Goal: Information Seeking & Learning: Learn about a topic

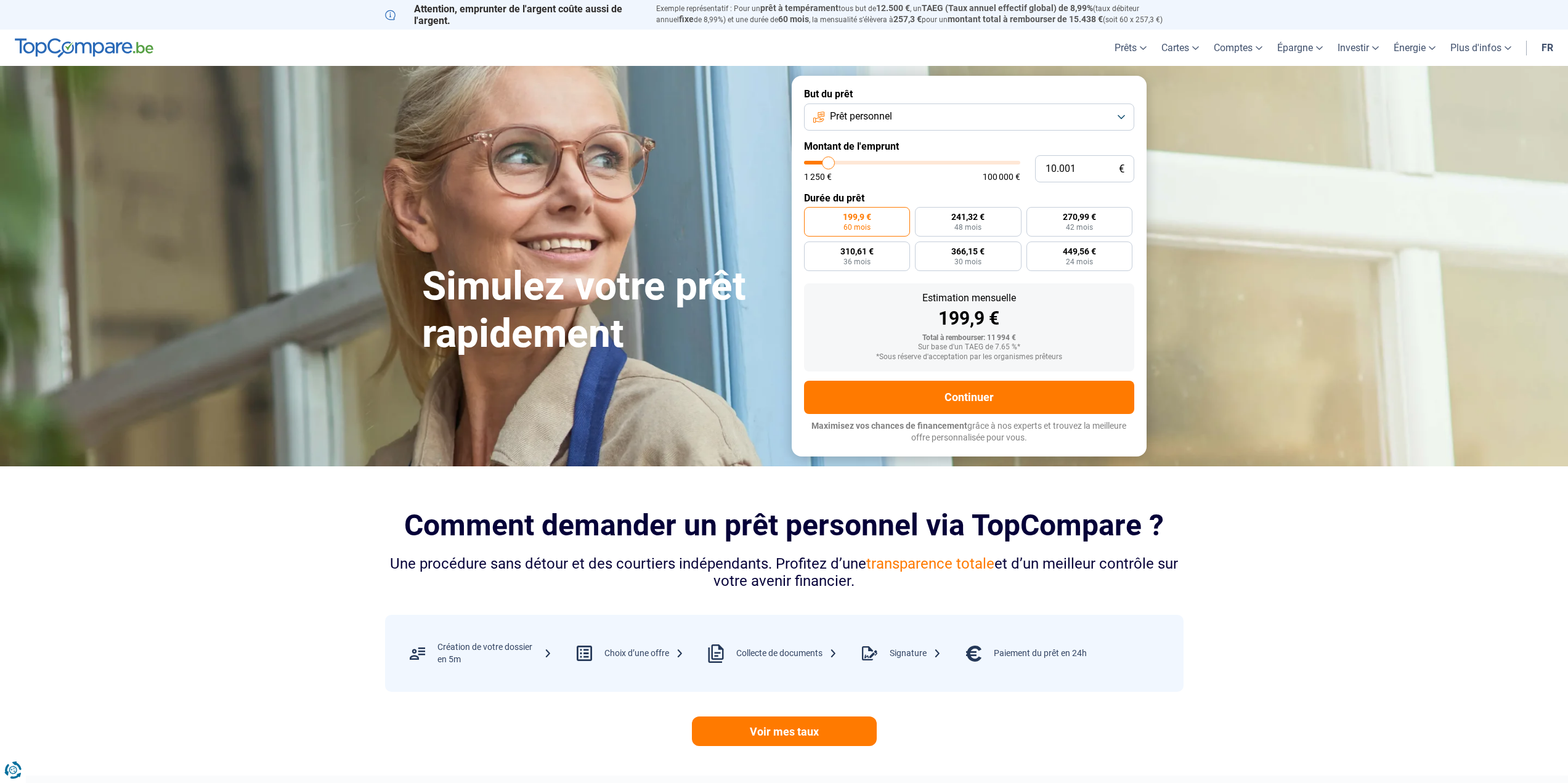
type input "10.500"
type input "10500"
type input "11.500"
type input "11500"
type input "13.000"
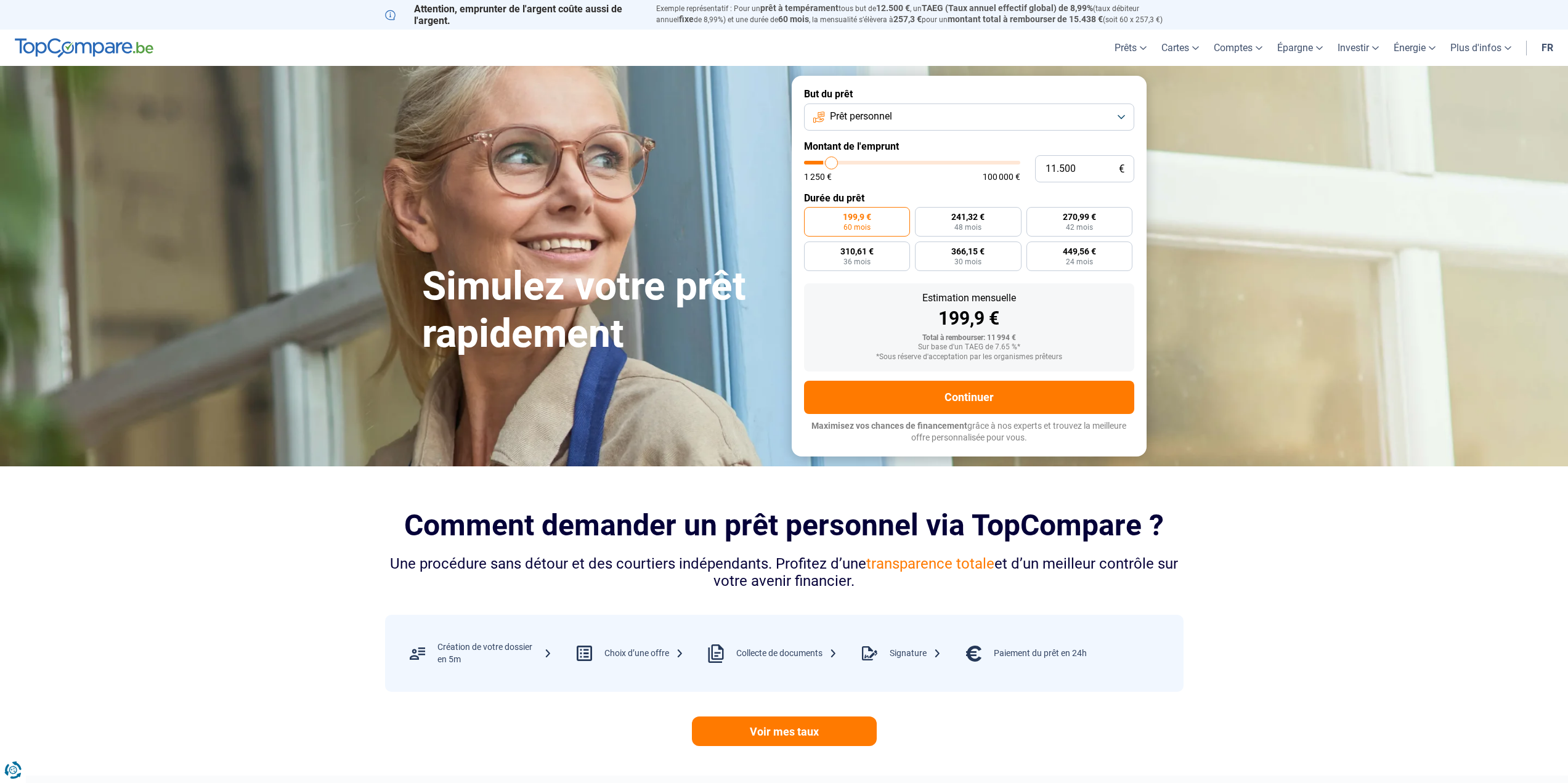
type input "13000"
type input "14.750"
type input "14750"
type input "17.000"
type input "17000"
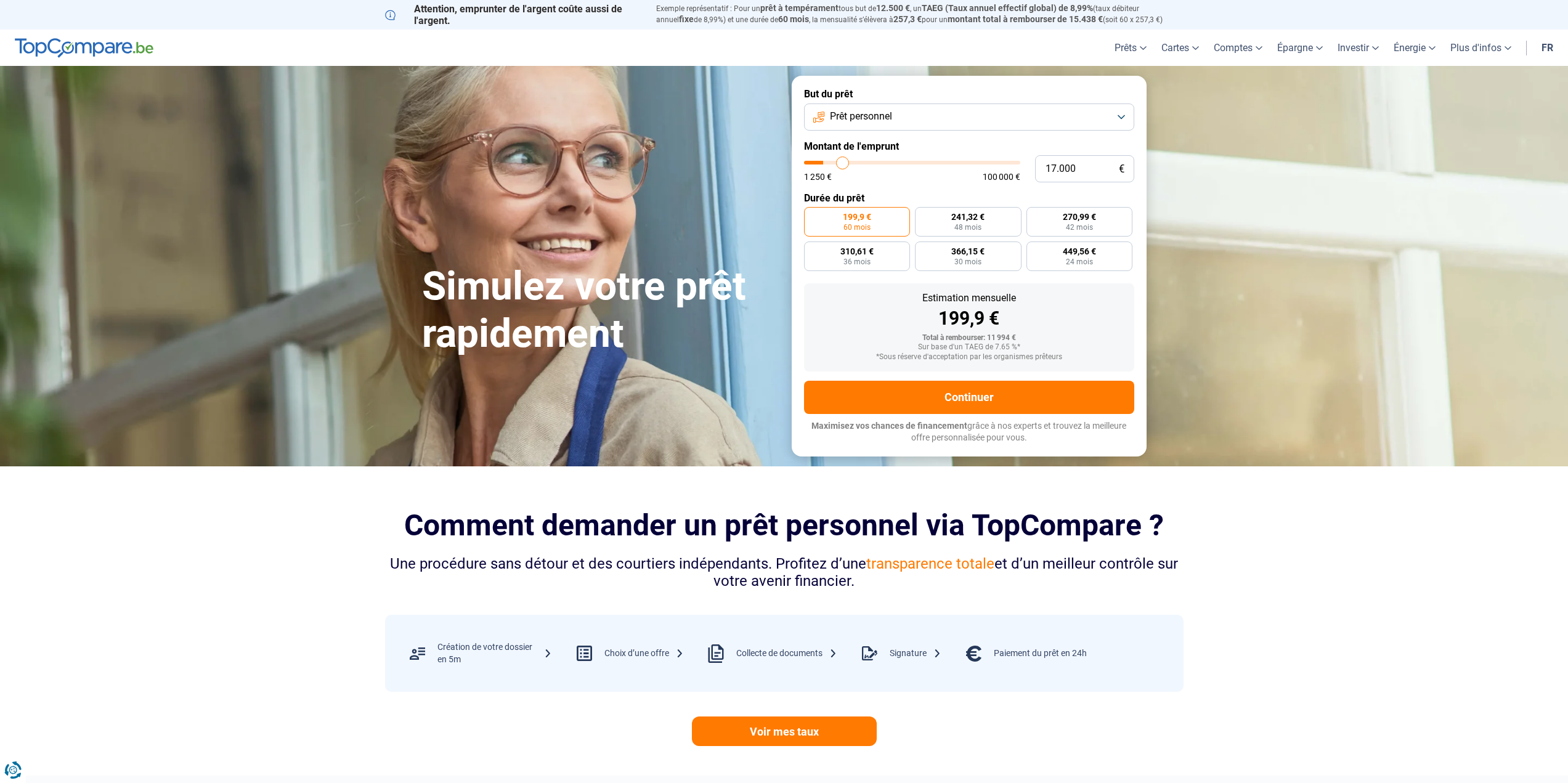
type input "19.000"
type input "19000"
type input "22.000"
type input "22000"
type input "25.750"
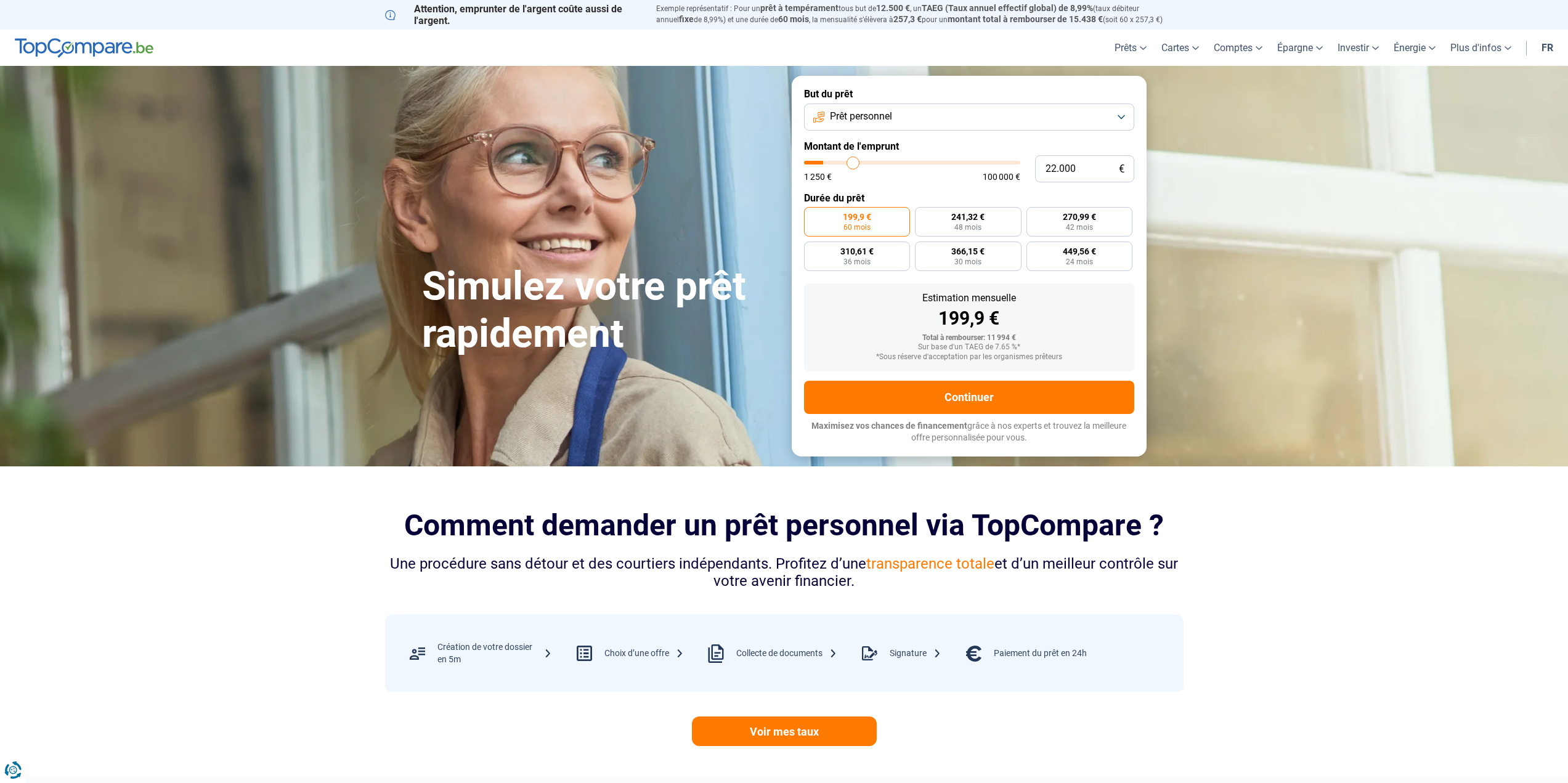
type input "25750"
type input "29.250"
type input "29250"
type input "33.750"
type input "33750"
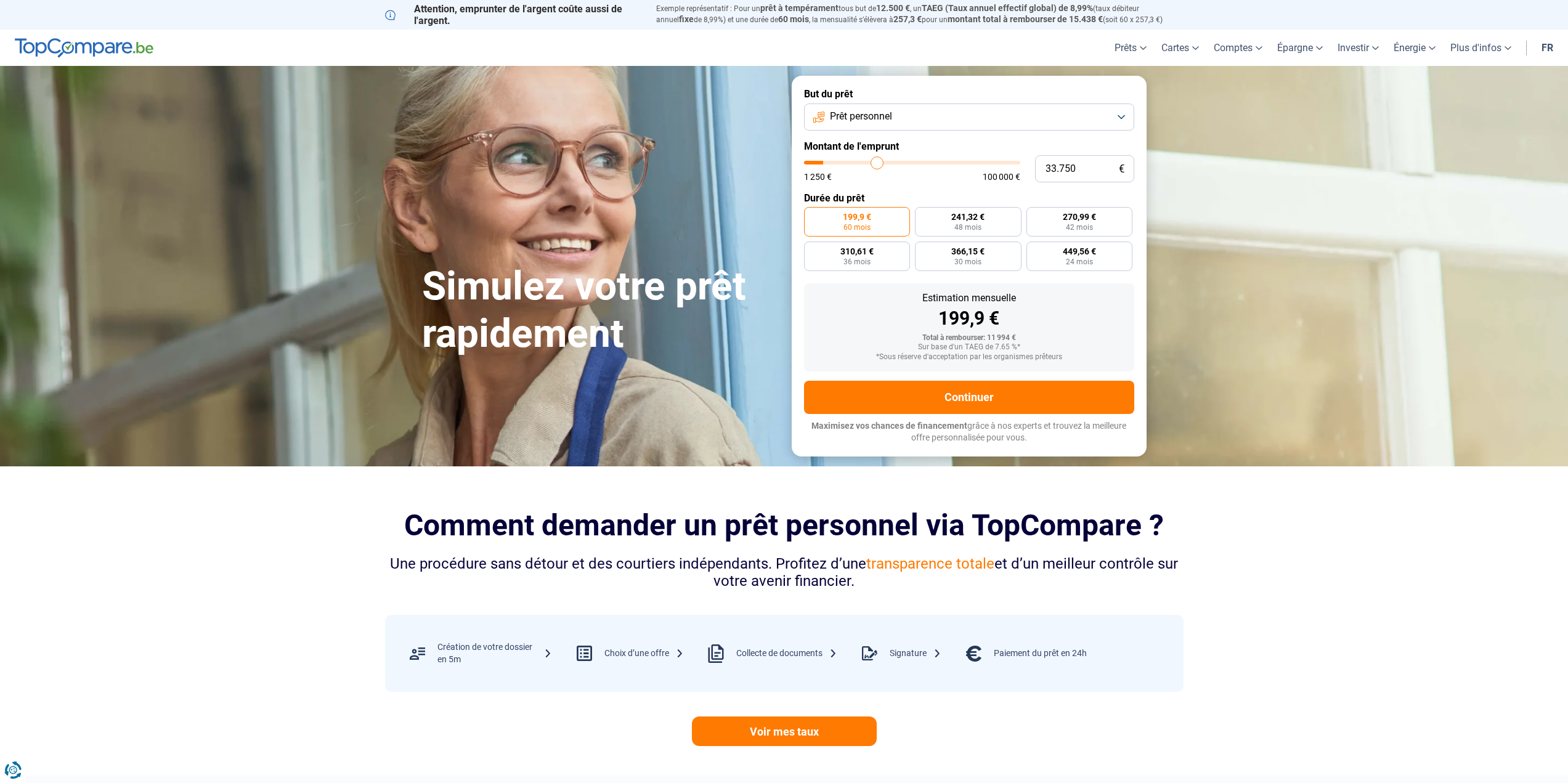
type input "38.750"
type input "38750"
type input "43.750"
type input "43750"
type input "48.500"
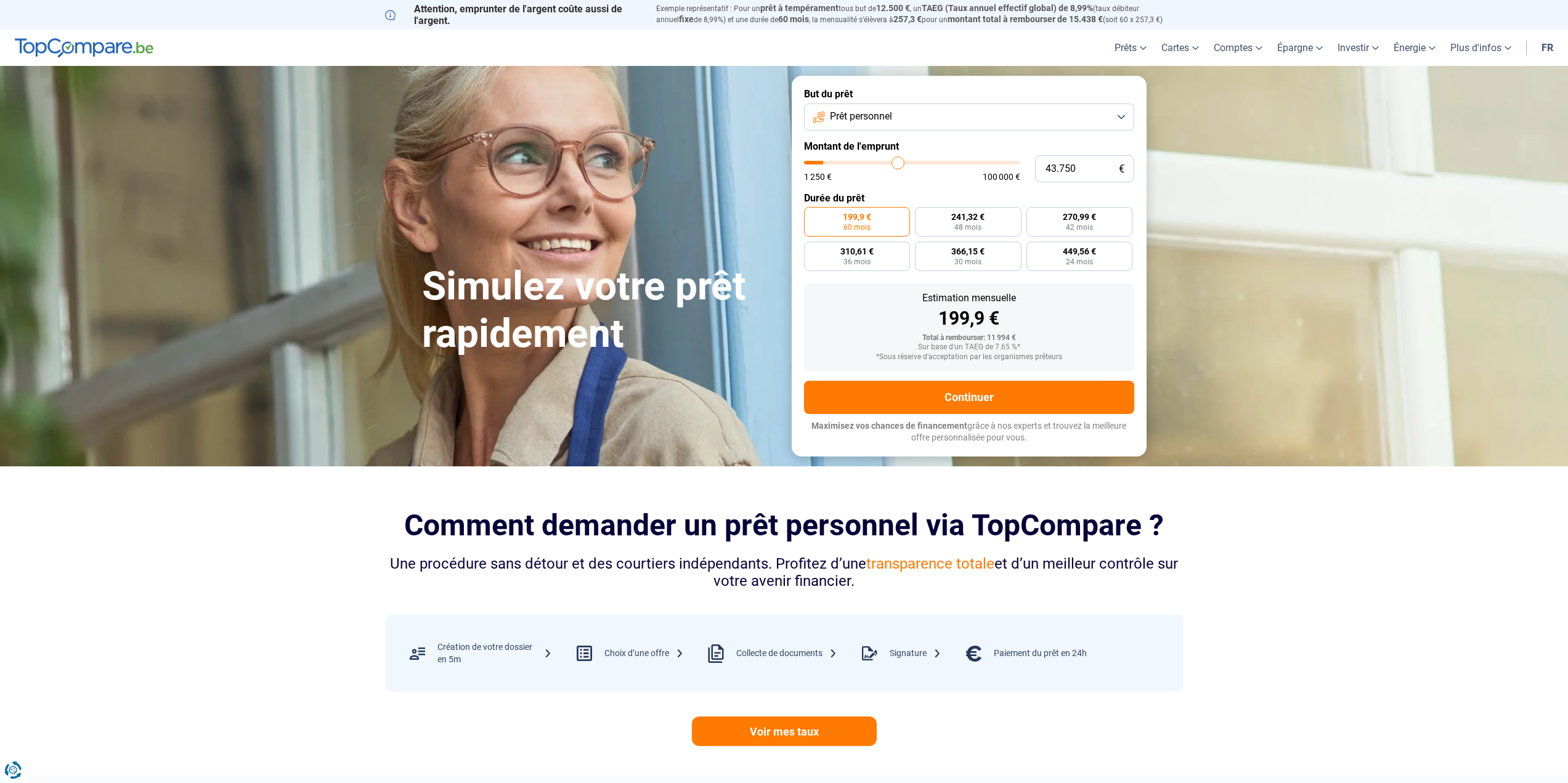
type input "48500"
type input "53.000"
type input "53000"
type input "57.250"
type input "57250"
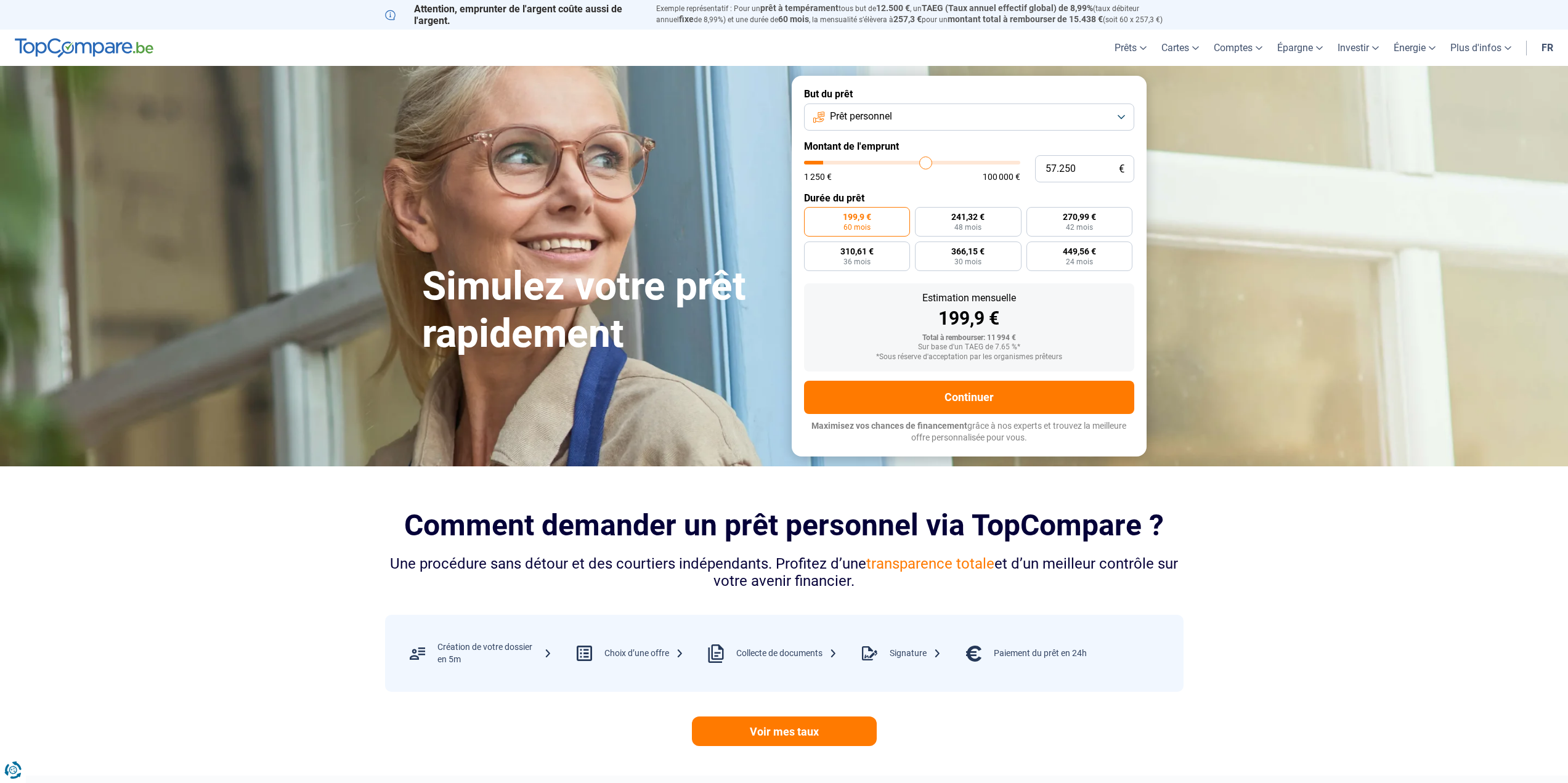
type input "61.750"
type input "61750"
type input "66.000"
type input "66000"
type input "69.750"
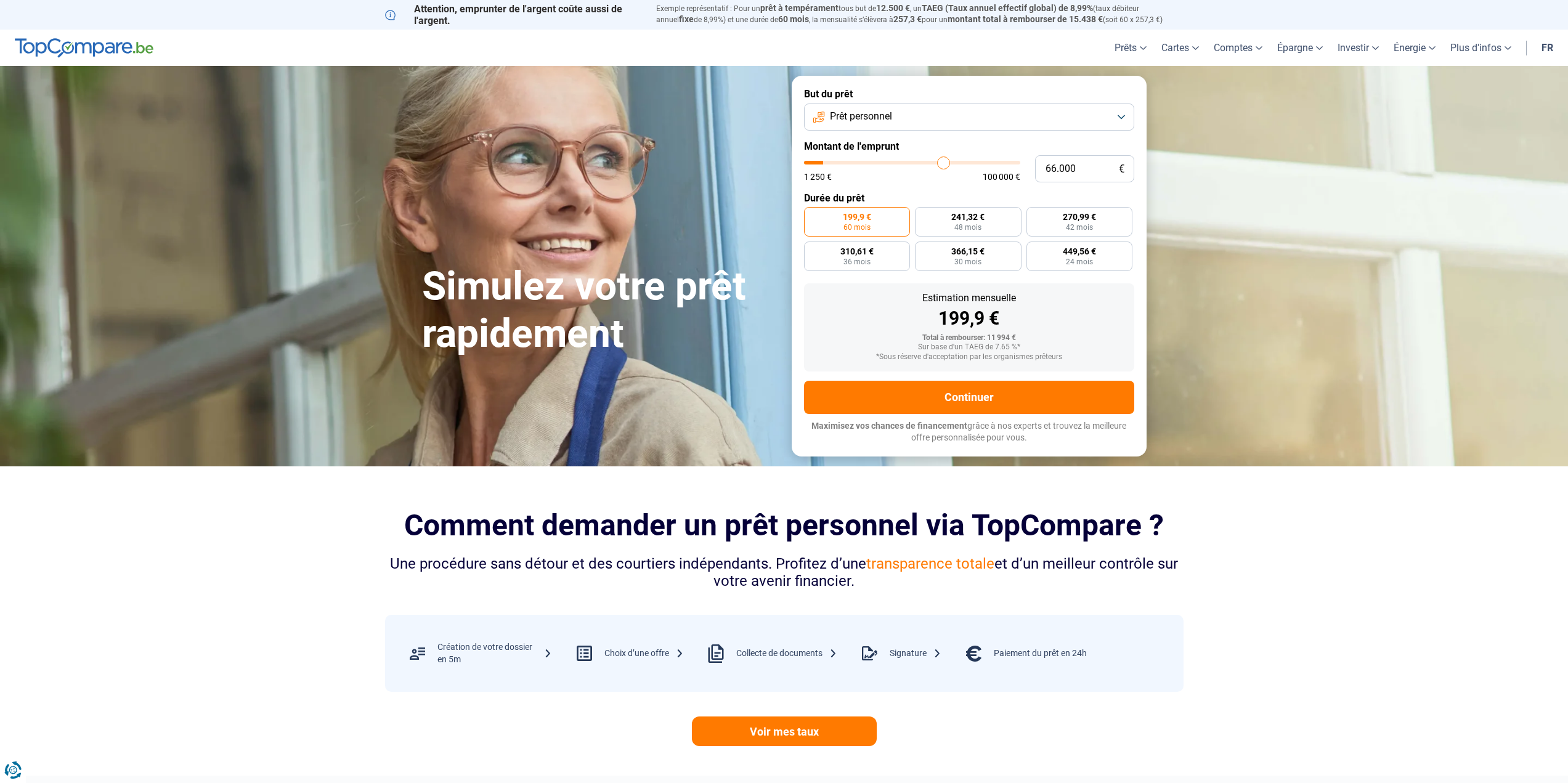
type input "69750"
type input "73.500"
type input "73500"
type input "77.250"
type input "77250"
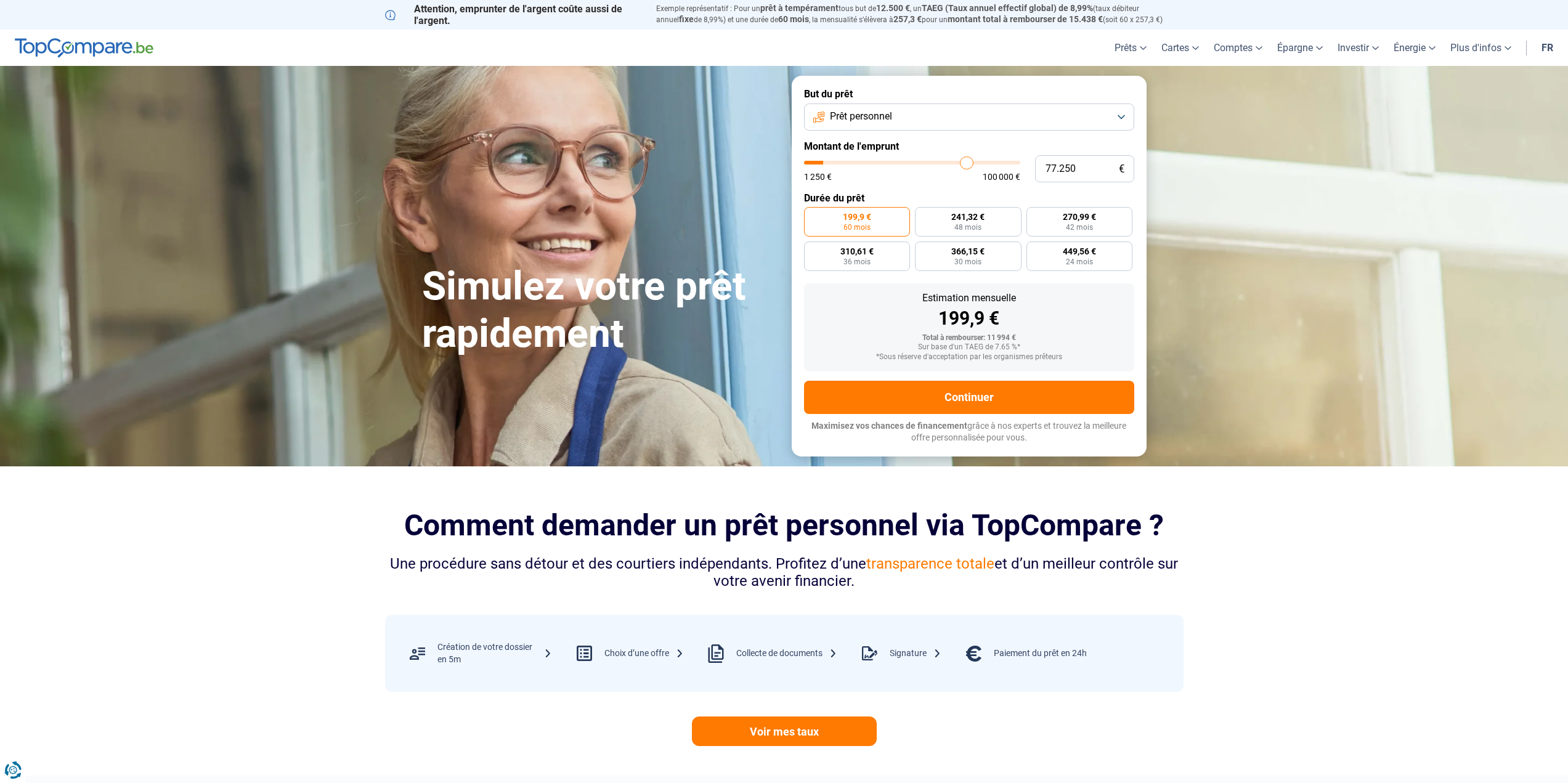
type input "81.000"
type input "81000"
type input "84.000"
type input "84000"
type input "86.750"
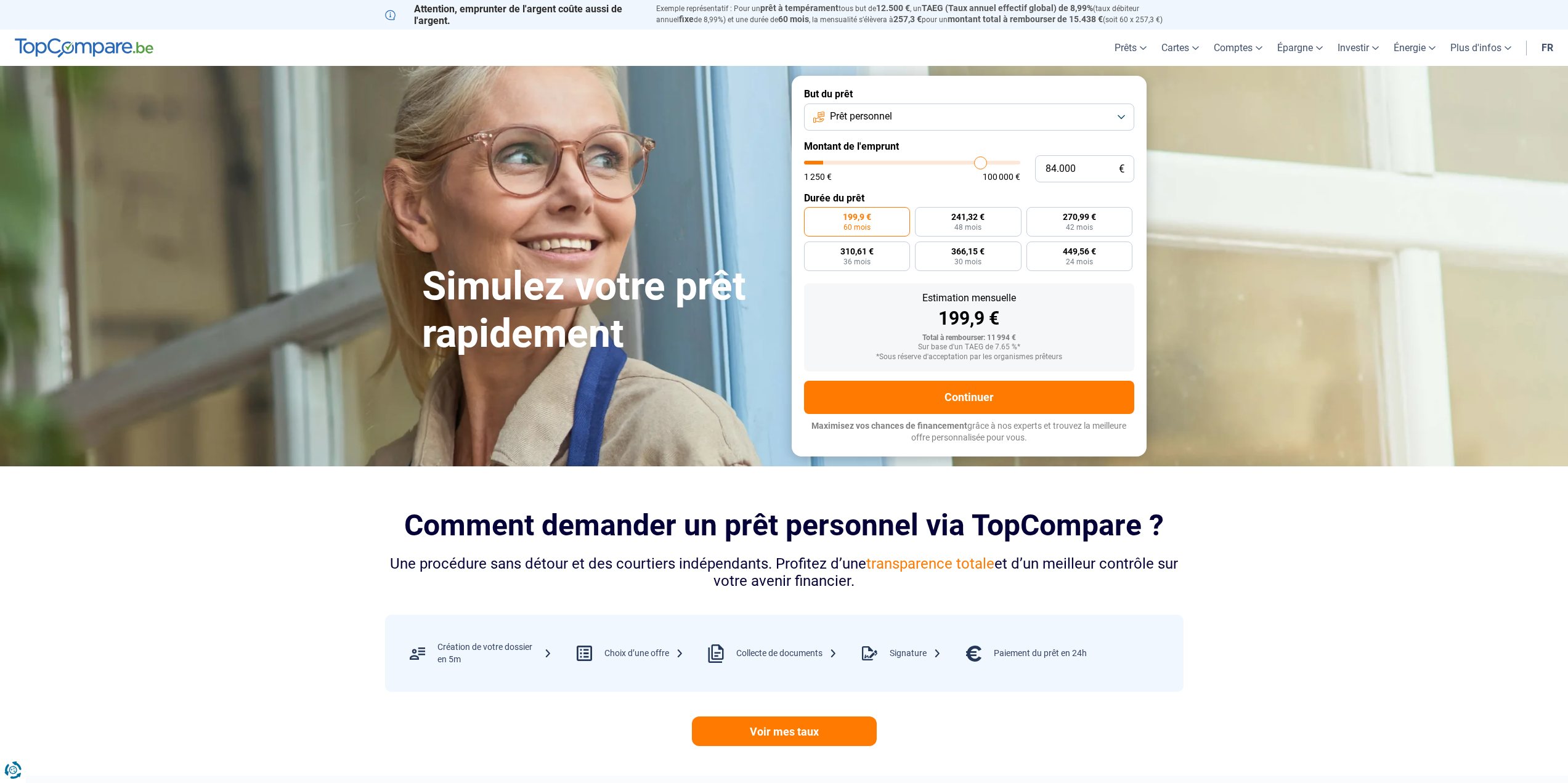
type input "86750"
type input "88.750"
type input "88750"
type input "90.250"
type input "90250"
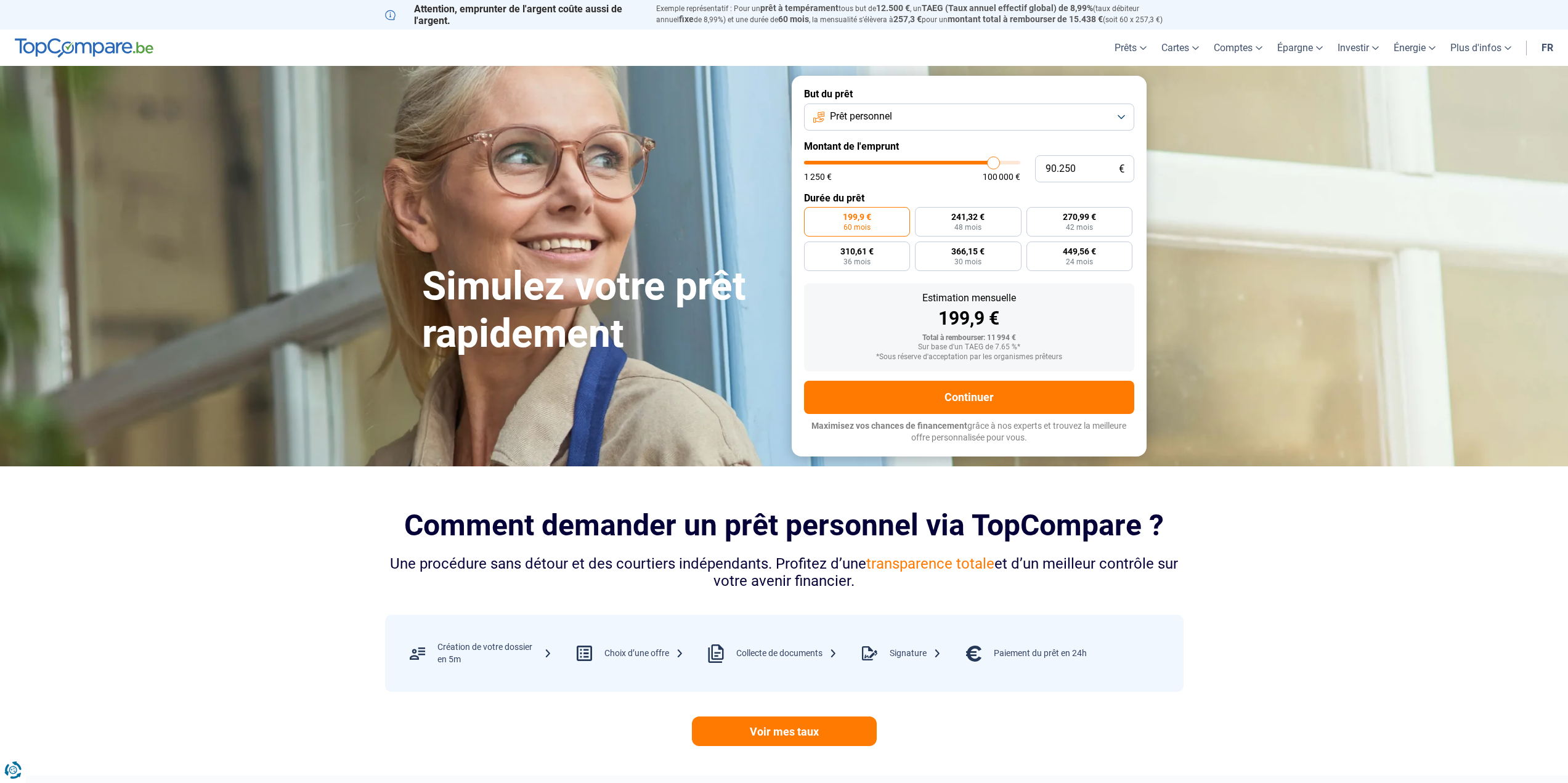
type input "91.750"
type input "91750"
type input "92.750"
type input "92750"
type input "93.000"
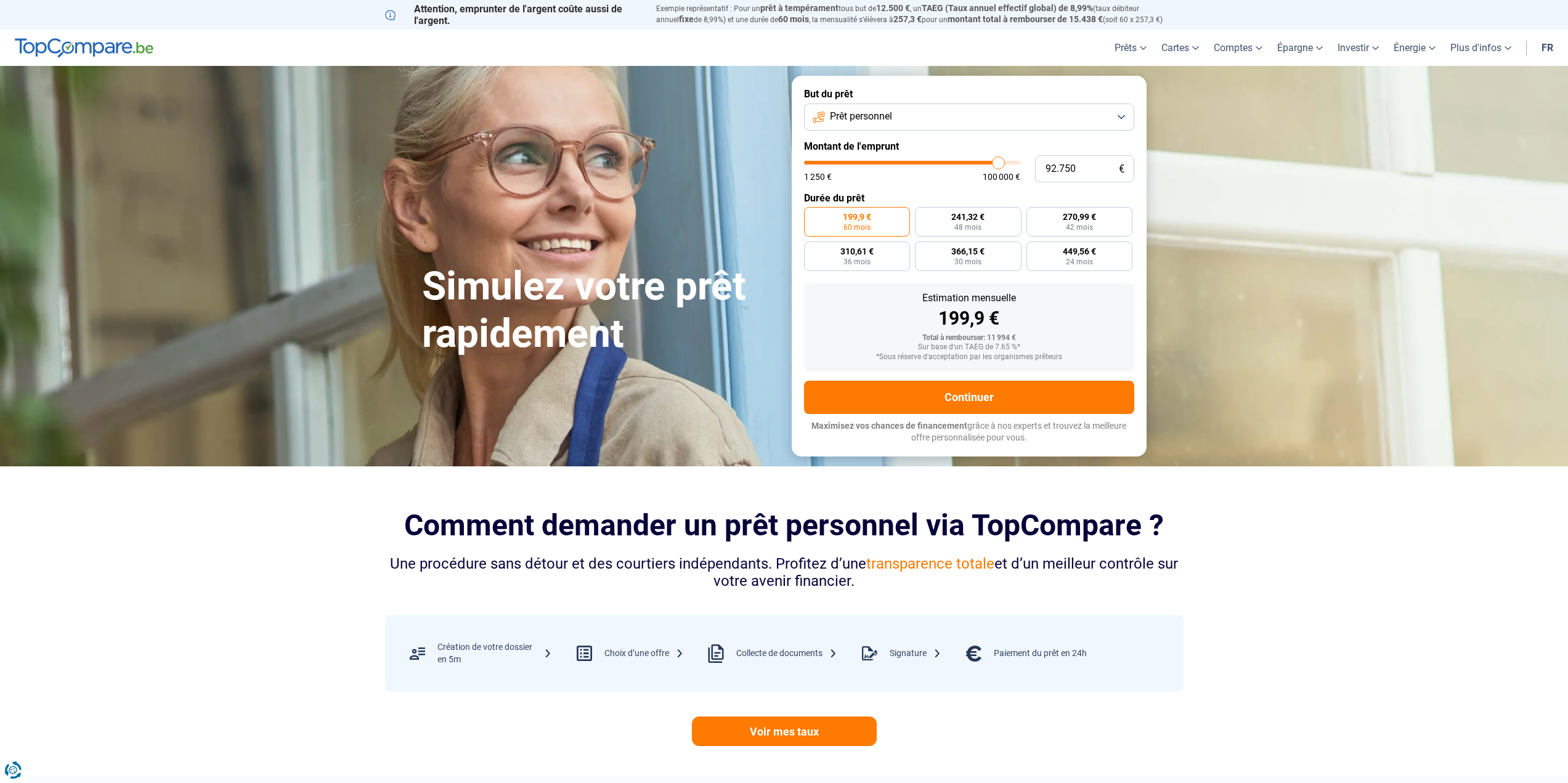
type input "93000"
type input "93.500"
type input "93500"
type input "94.000"
type input "94000"
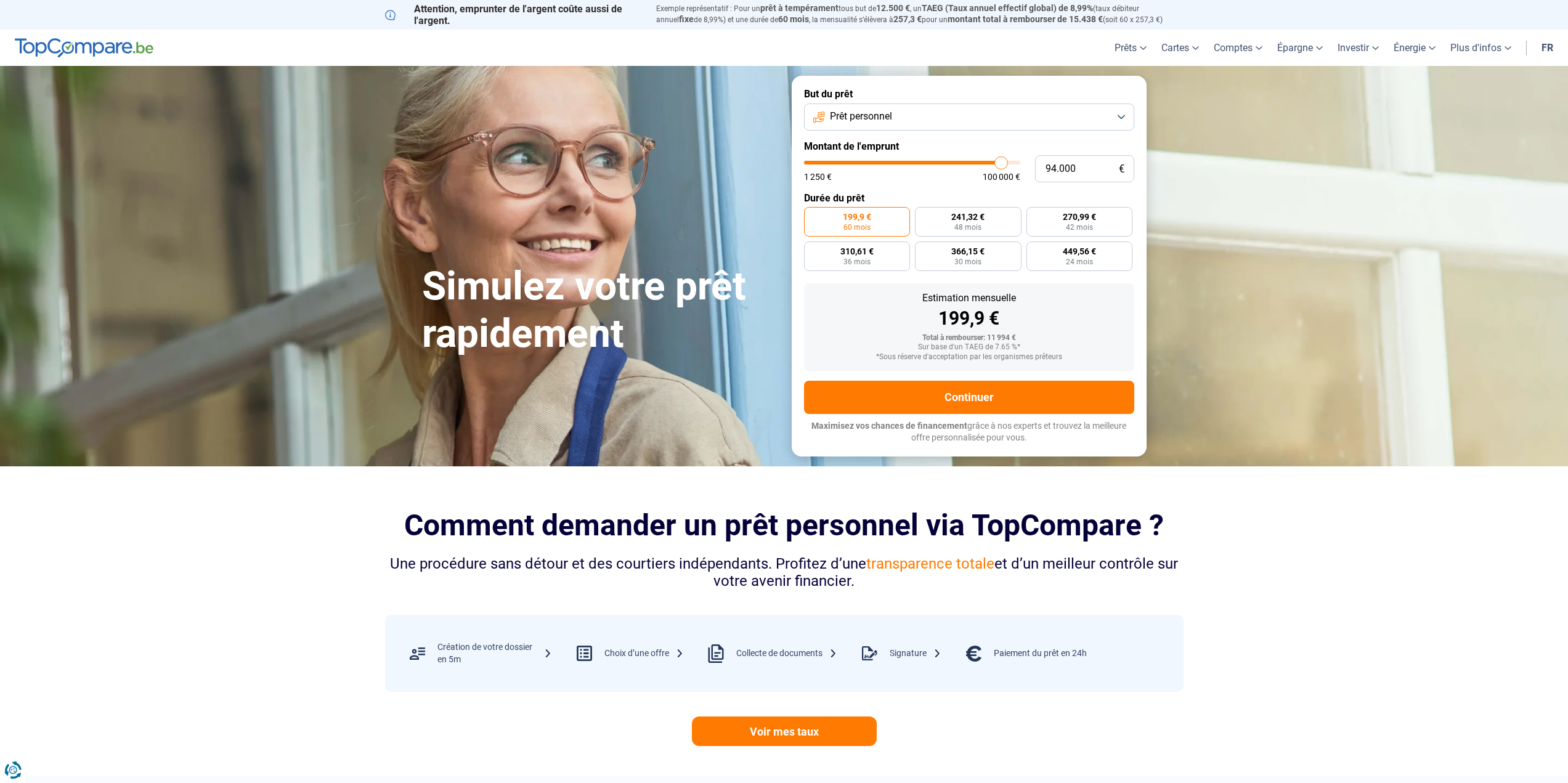
type input "93.000"
type input "93000"
type input "92.000"
type input "92000"
type input "91.000"
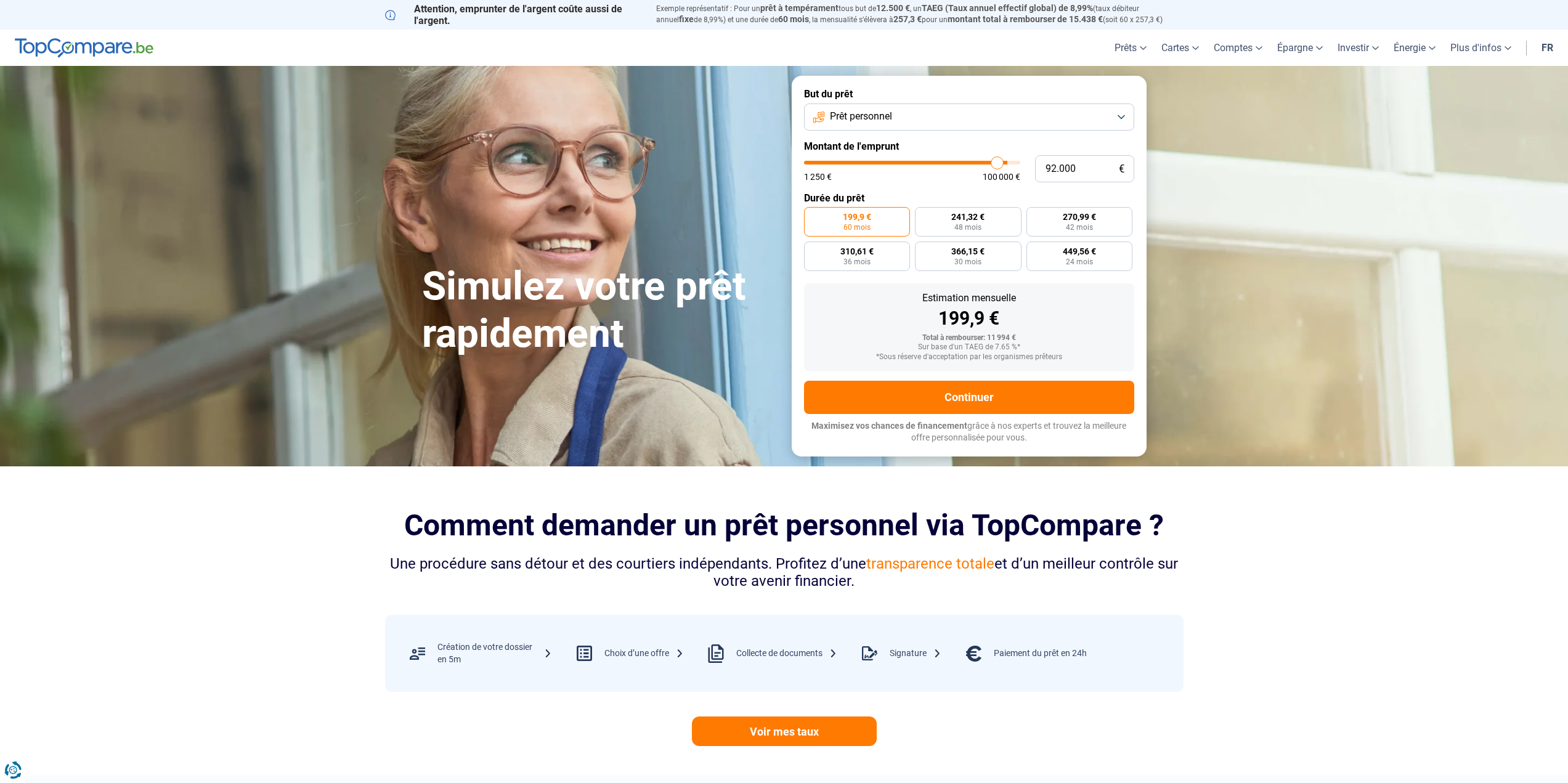
type input "91000"
type input "89.750"
type input "89750"
type input "88.500"
type input "88500"
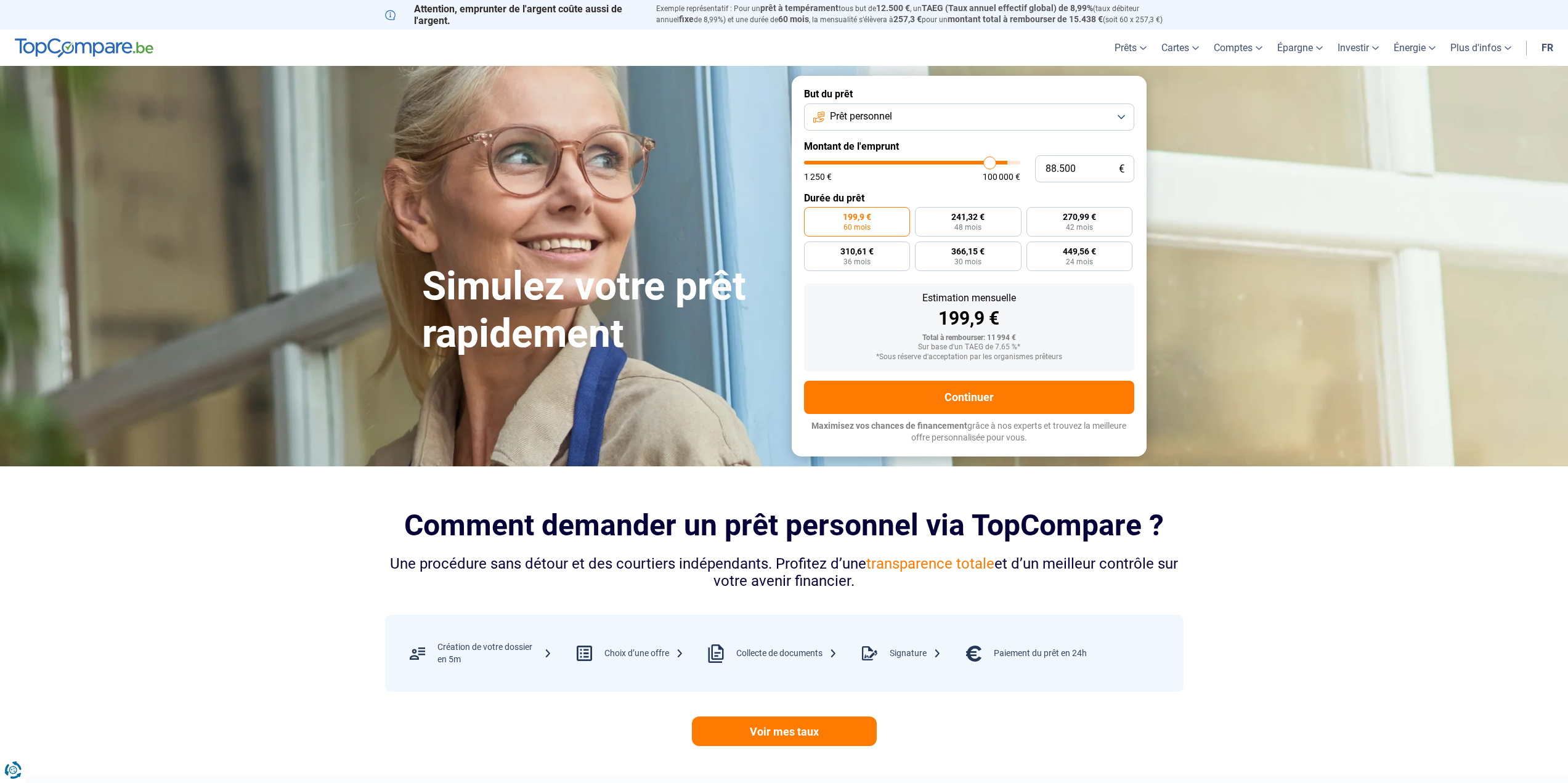
type input "87.000"
type input "87000"
type input "85.750"
type input "85750"
type input "84.500"
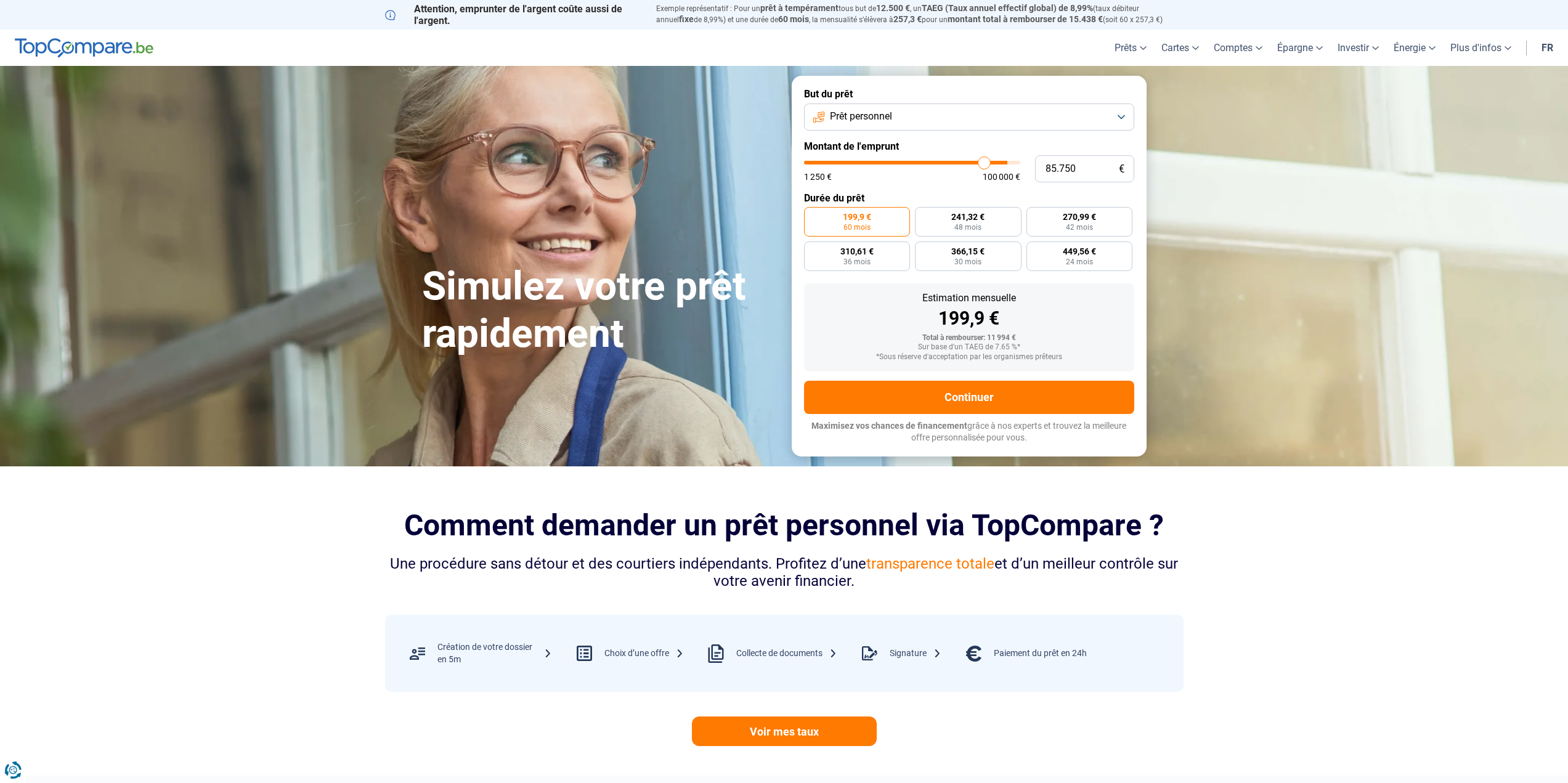
type input "84500"
type input "83.250"
type input "83250"
type input "82.500"
type input "82500"
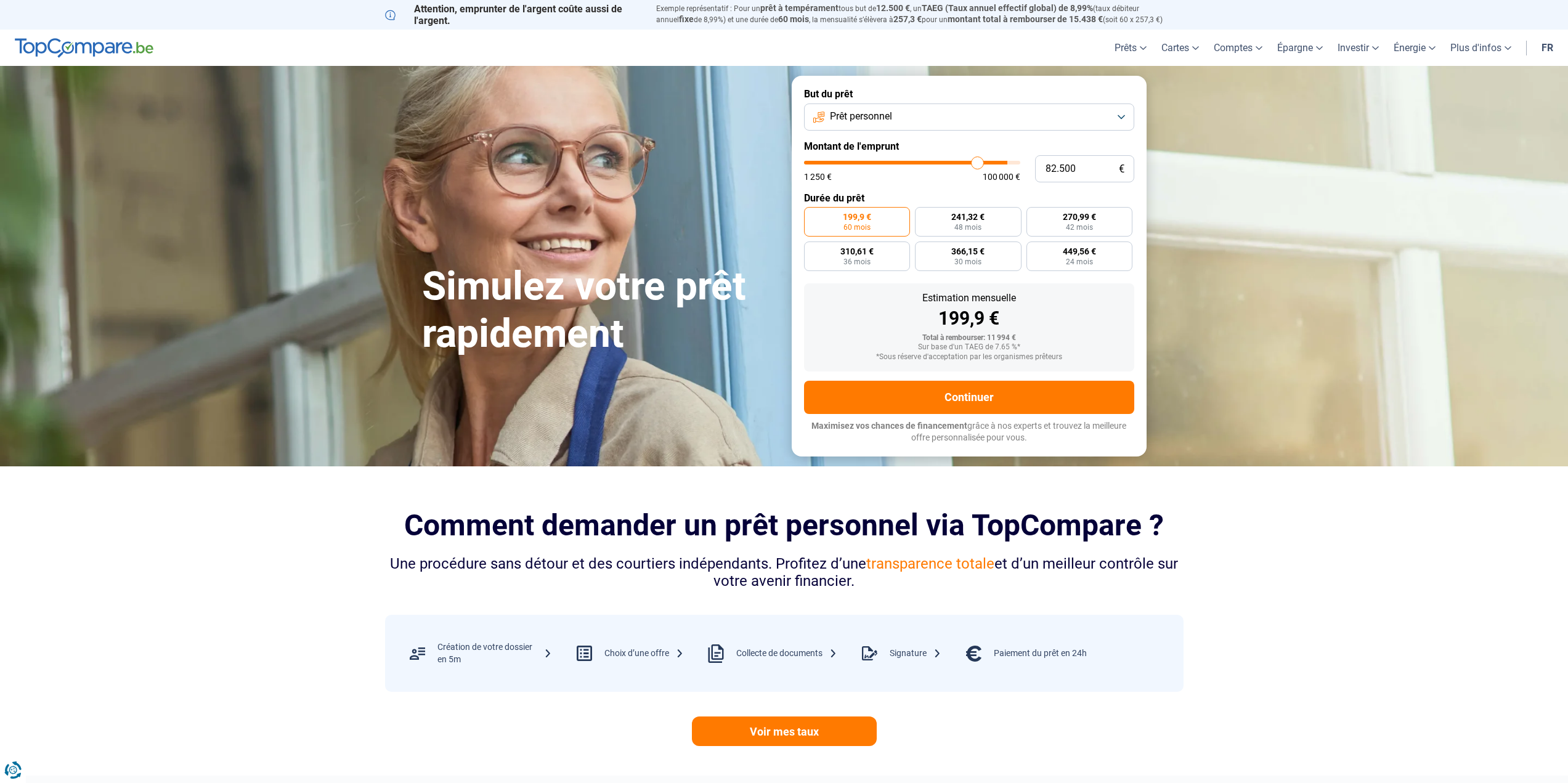
type input "81.500"
type input "81500"
type input "81.250"
type input "81250"
type input "81.000"
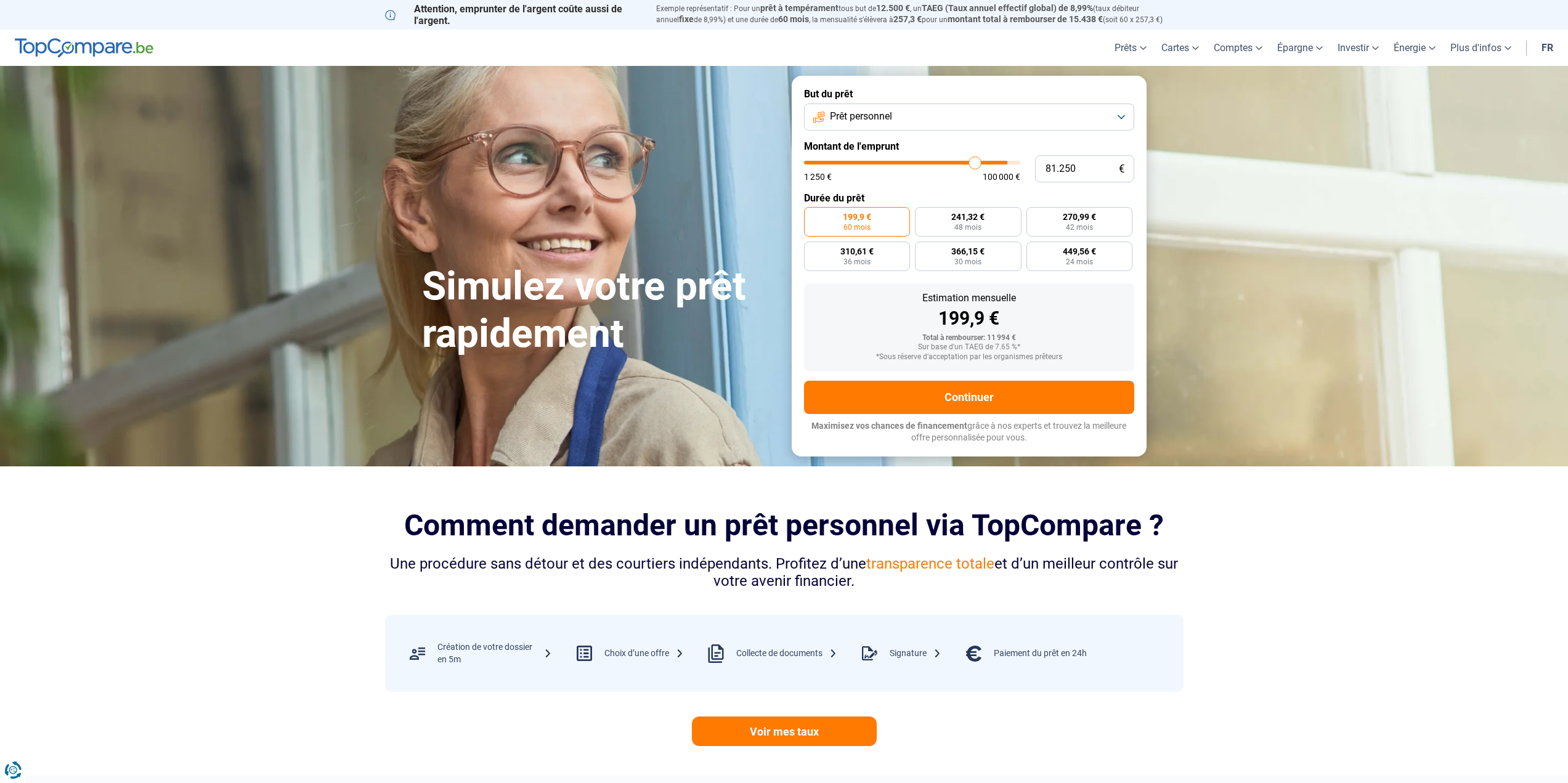
type input "81000"
type input "81.250"
type input "81250"
type input "82.500"
type input "82500"
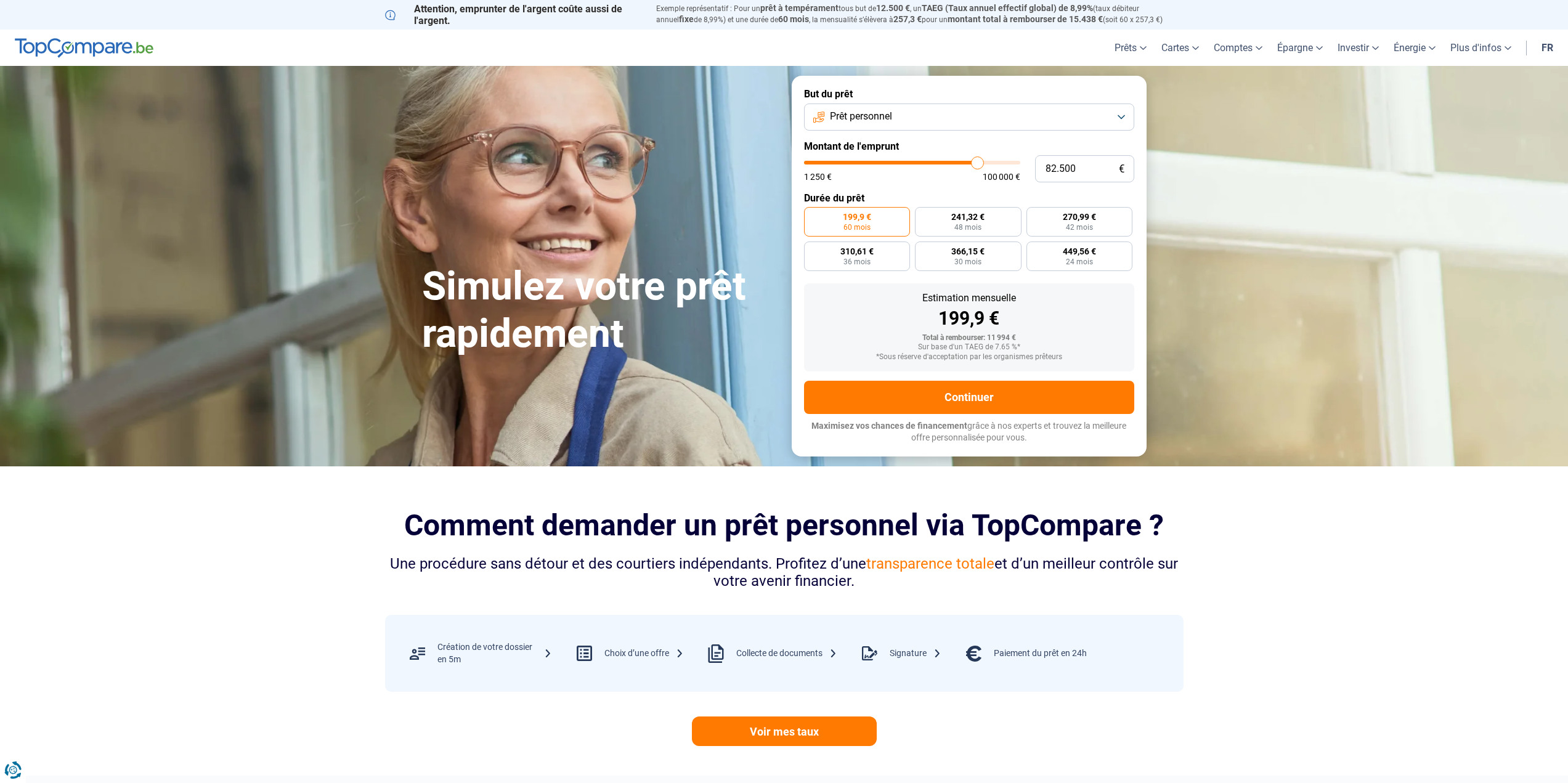
type input "83.250"
type input "83250"
type input "84.500"
type input "84500"
type input "86.000"
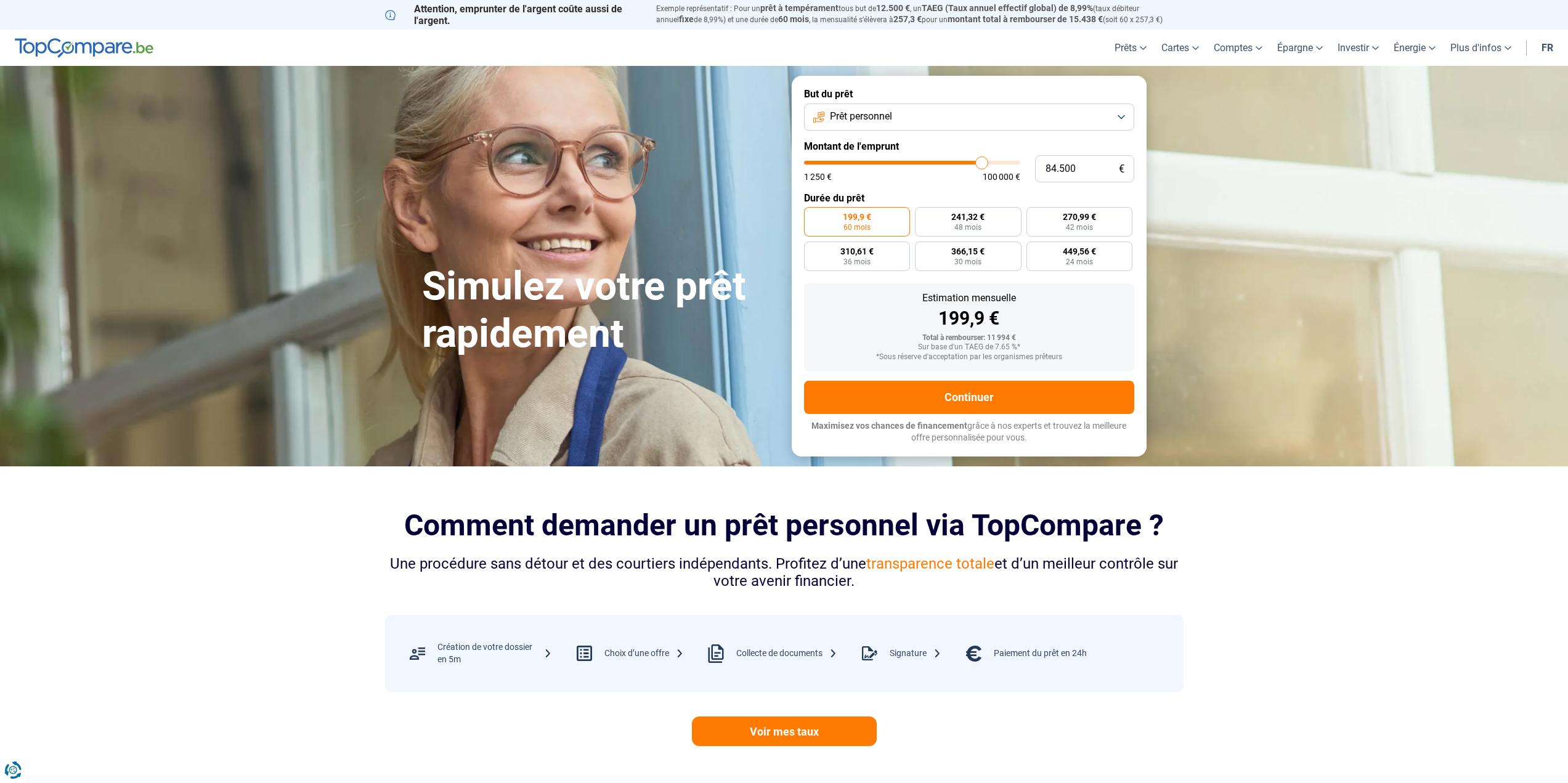
type input "86000"
type input "87.250"
type input "87250"
type input "88.750"
type input "88750"
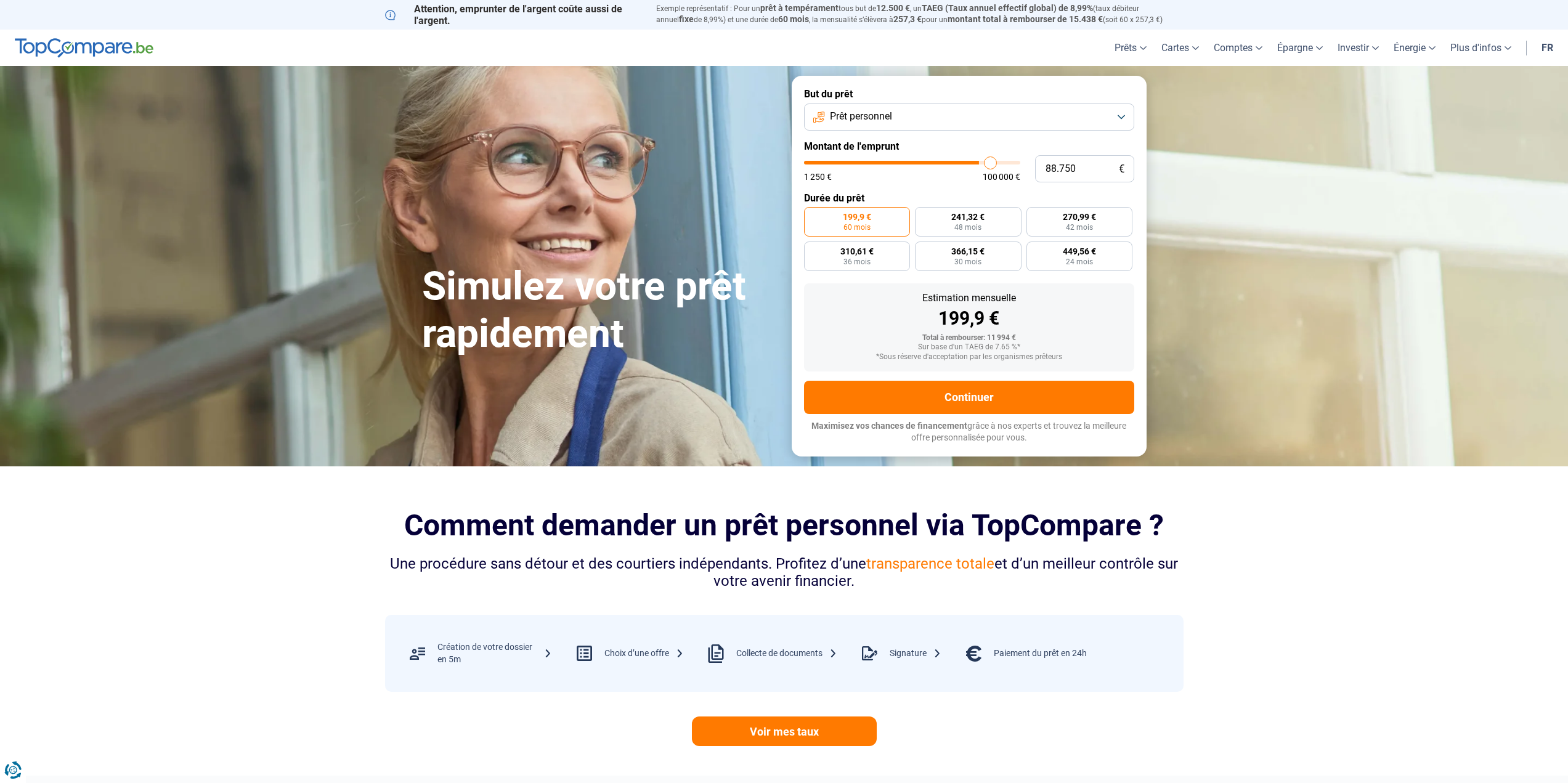
type input "90.000"
type input "90000"
type input "91.500"
type input "91500"
type input "93.000"
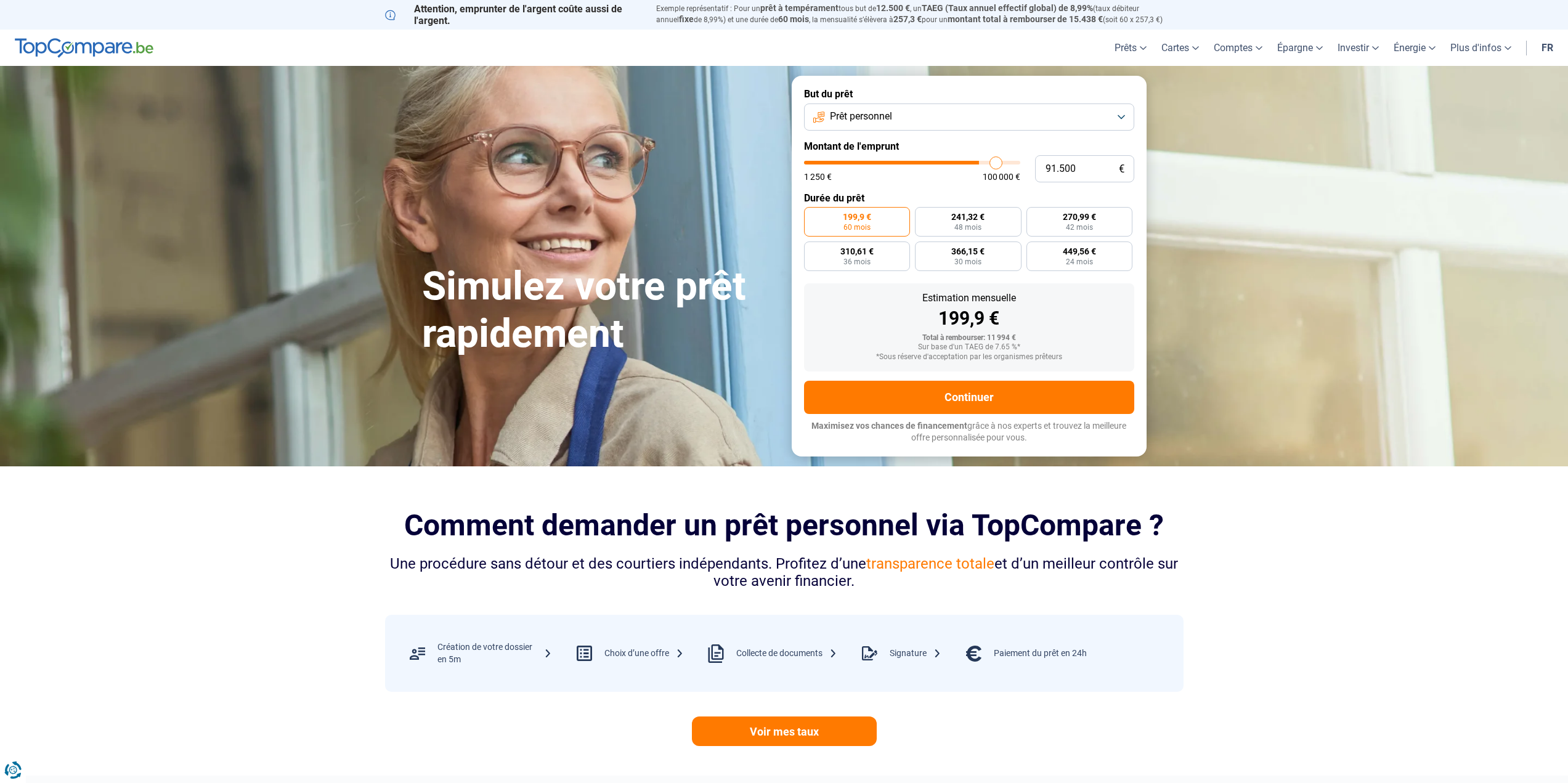
type input "93000"
type input "94.750"
type input "94750"
type input "96.250"
type input "96250"
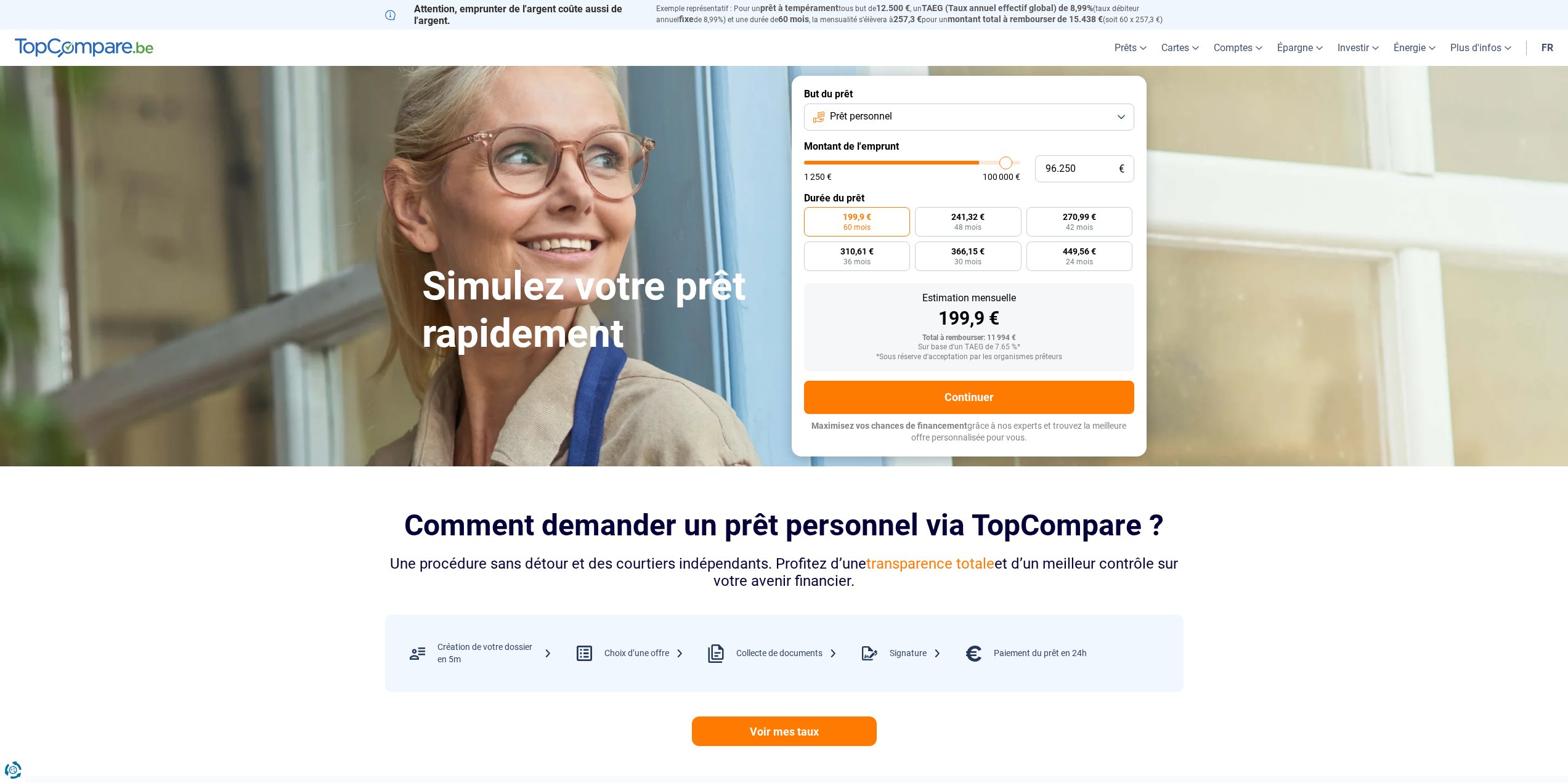
type input "97.750"
type input "97750"
type input "100.000"
drag, startPoint x: 825, startPoint y: 162, endPoint x: 1062, endPoint y: 156, distance: 237.1
type input "100000"
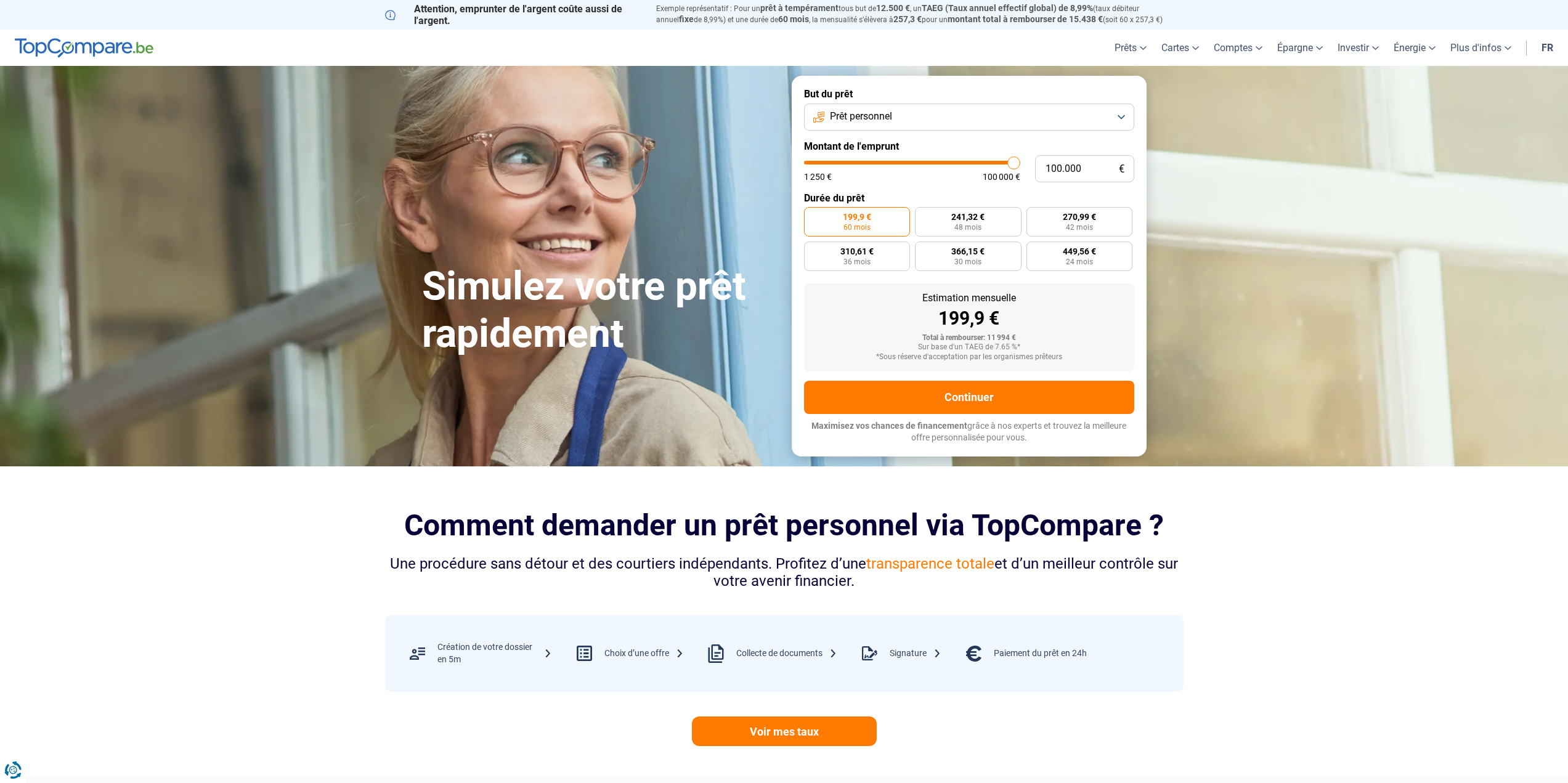
click at [1020, 161] on input "range" at bounding box center [911, 163] width 216 height 4
radio input "false"
click at [1070, 168] on input "100.000" at bounding box center [1084, 168] width 99 height 27
click at [1063, 118] on button "Prêt personnel" at bounding box center [969, 117] width 330 height 27
